Goal: Check status: Check status

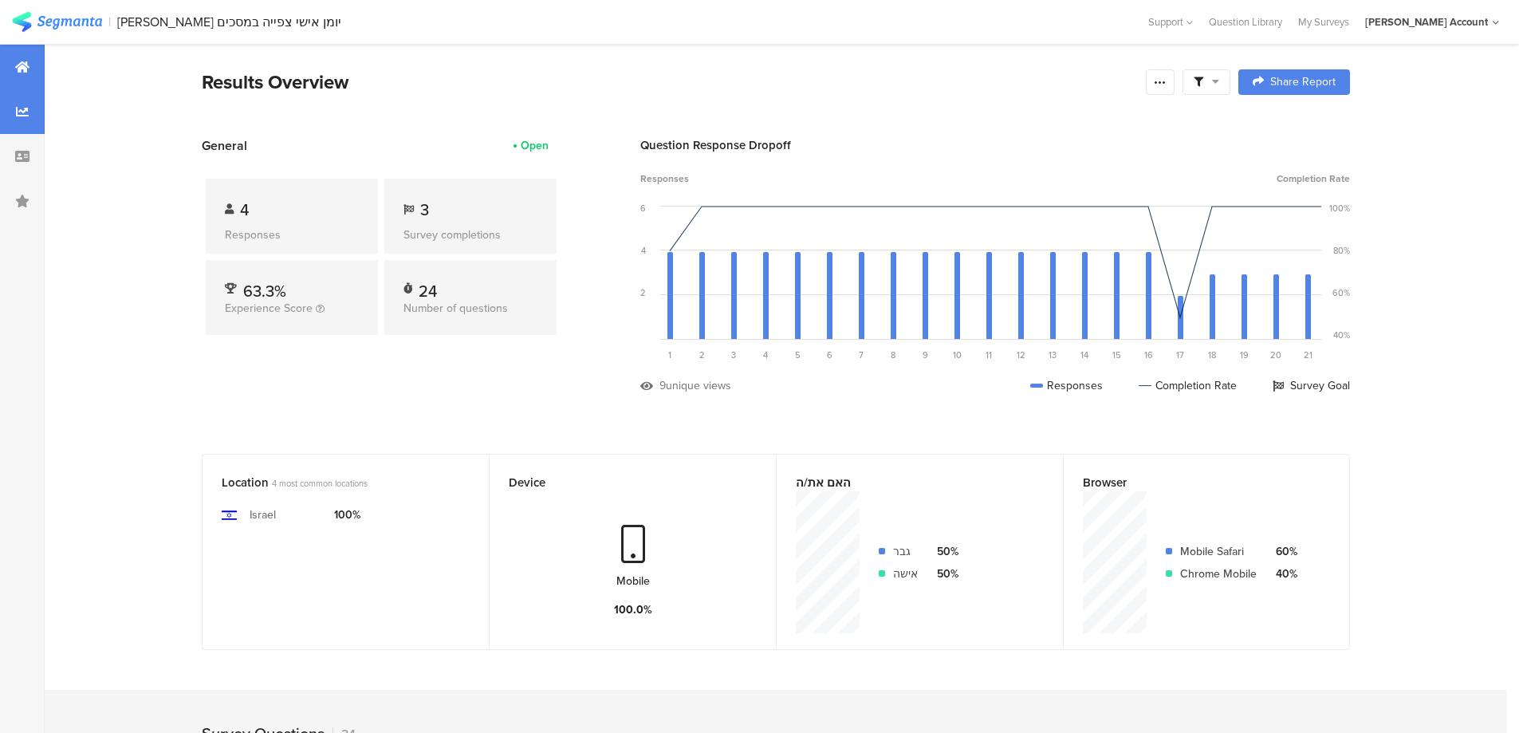
click at [32, 116] on div at bounding box center [22, 111] width 45 height 45
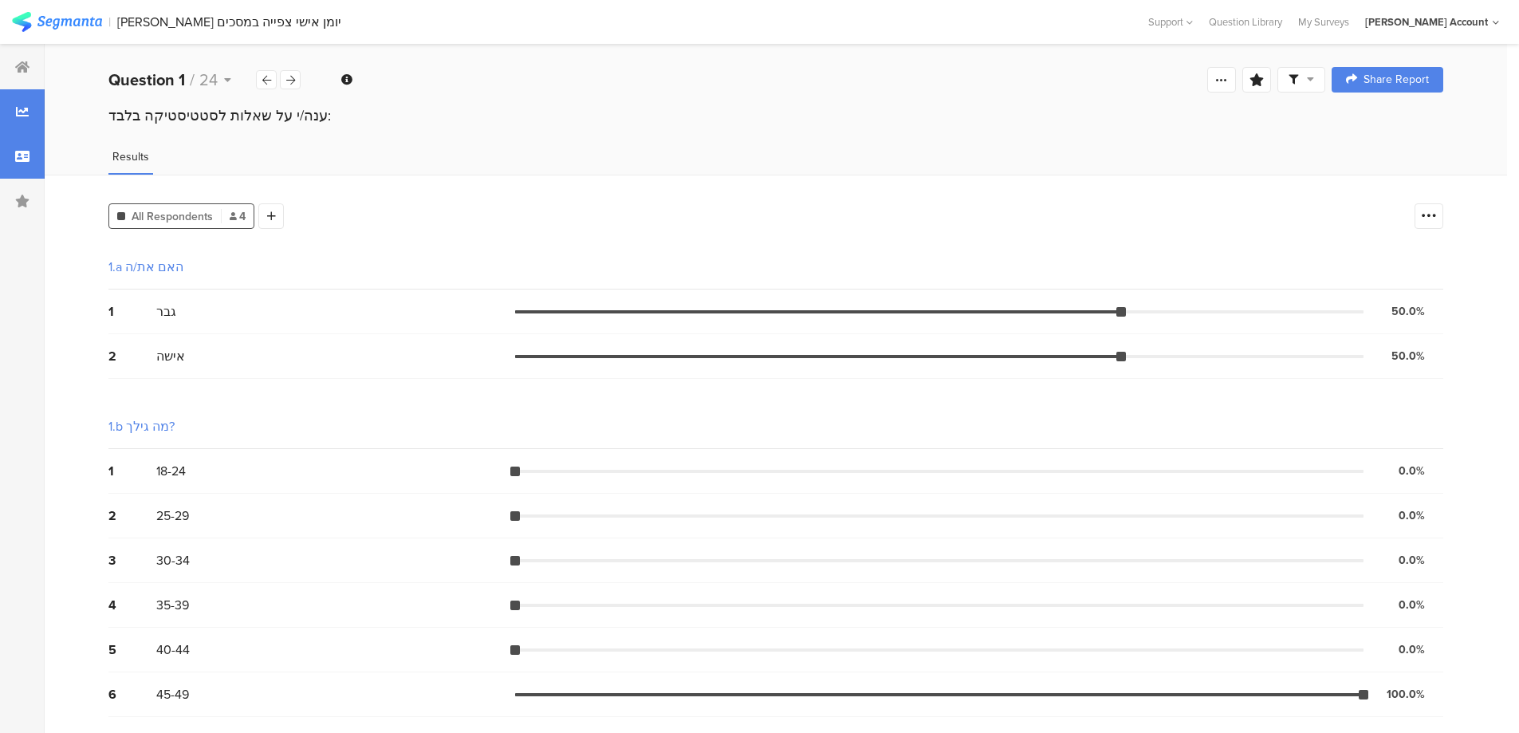
click at [25, 155] on icon at bounding box center [22, 156] width 14 height 13
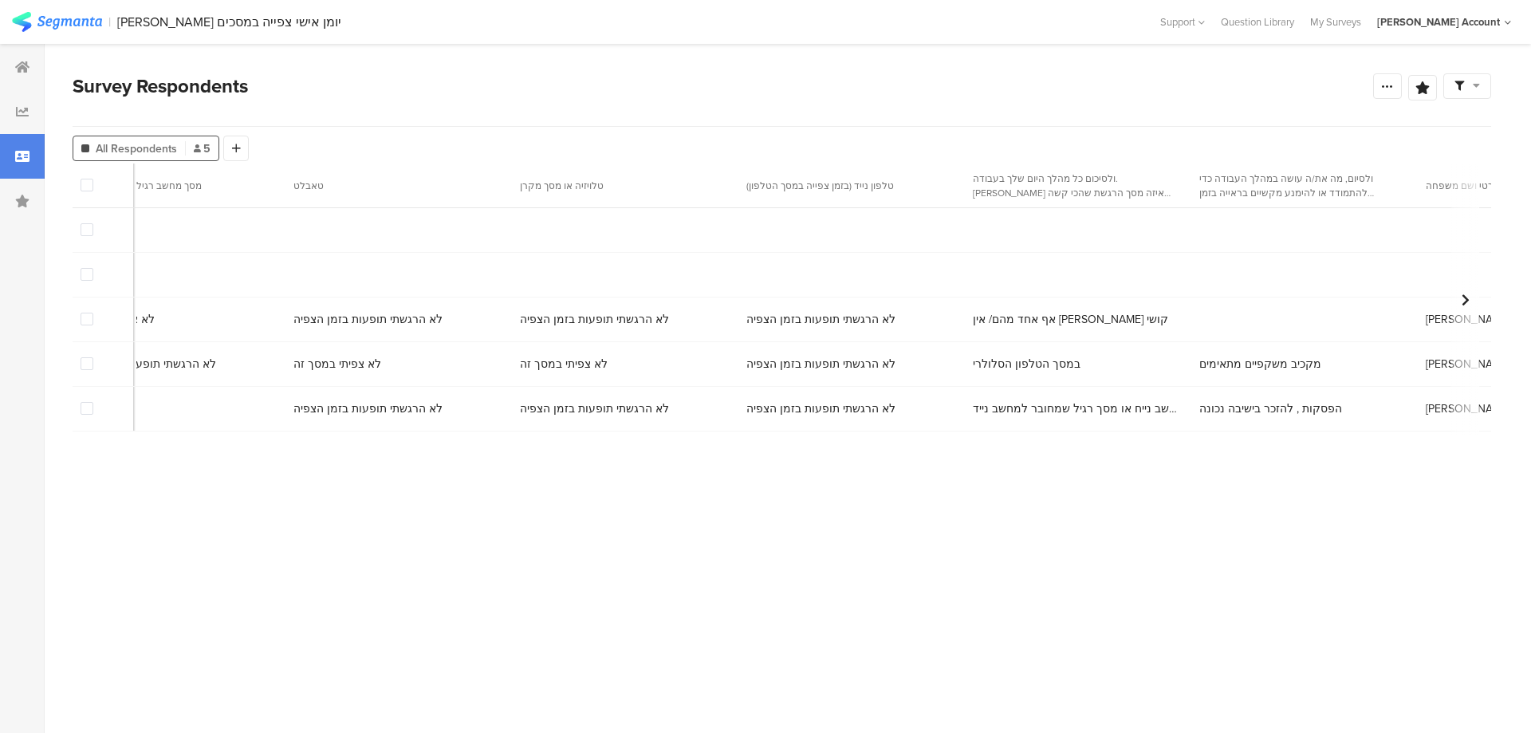
scroll to position [0, 7597]
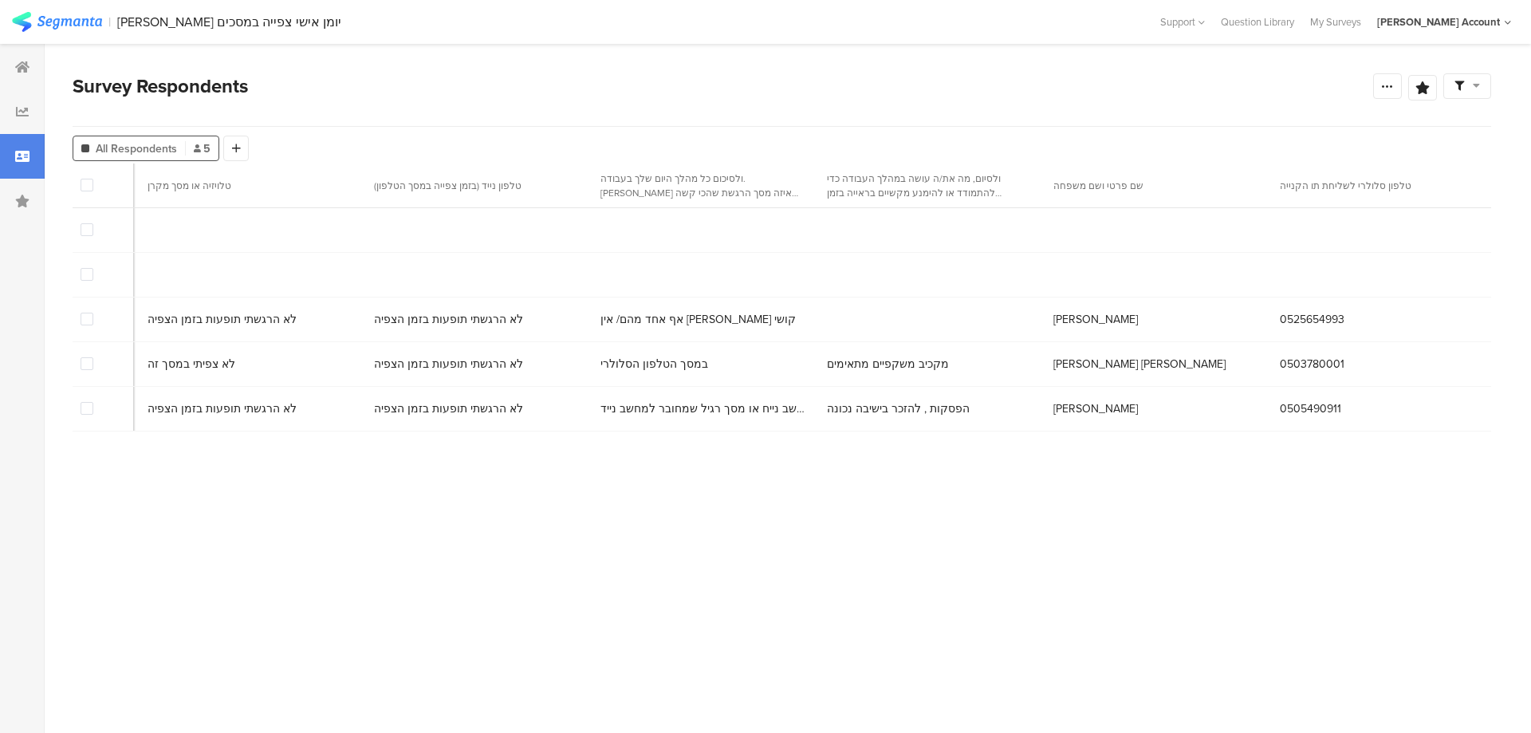
click at [135, 462] on section "Response ID Started האם את/ה מה גילך? האם את/ה עובד/ת במשרה חלקית או מלאה שדורש…" at bounding box center [782, 429] width 1418 height 533
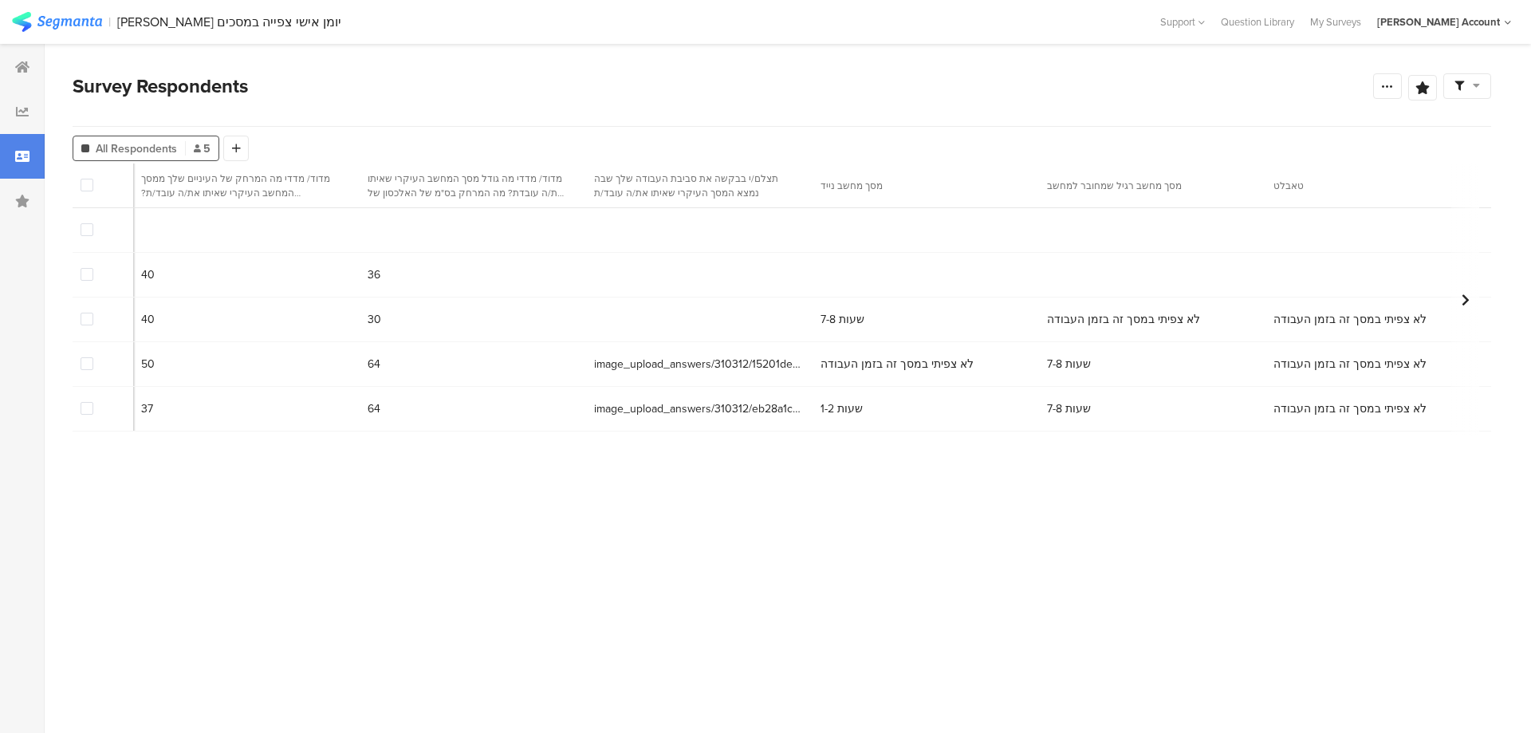
scroll to position [0, 3760]
